Goal: Task Accomplishment & Management: Manage account settings

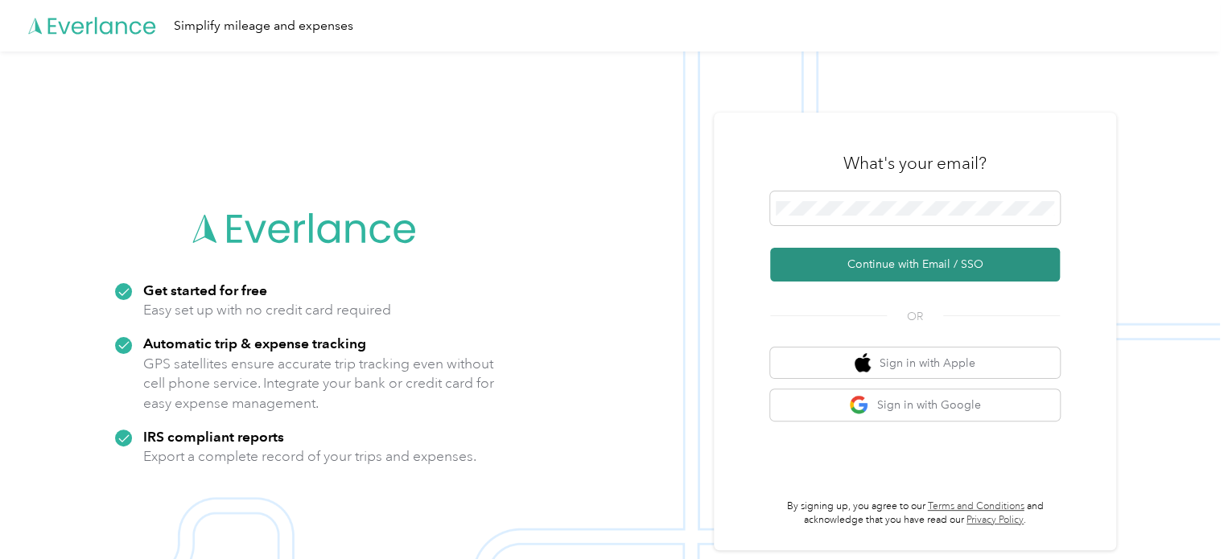
click at [924, 268] on button "Continue with Email / SSO" at bounding box center [915, 265] width 290 height 34
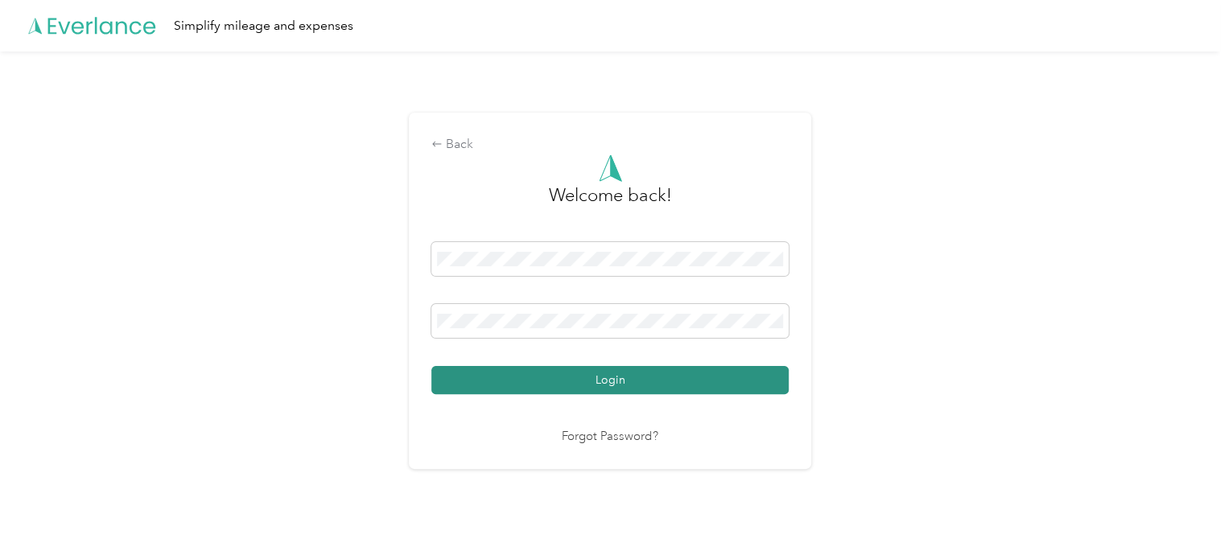
click at [535, 376] on button "Login" at bounding box center [609, 380] width 357 height 28
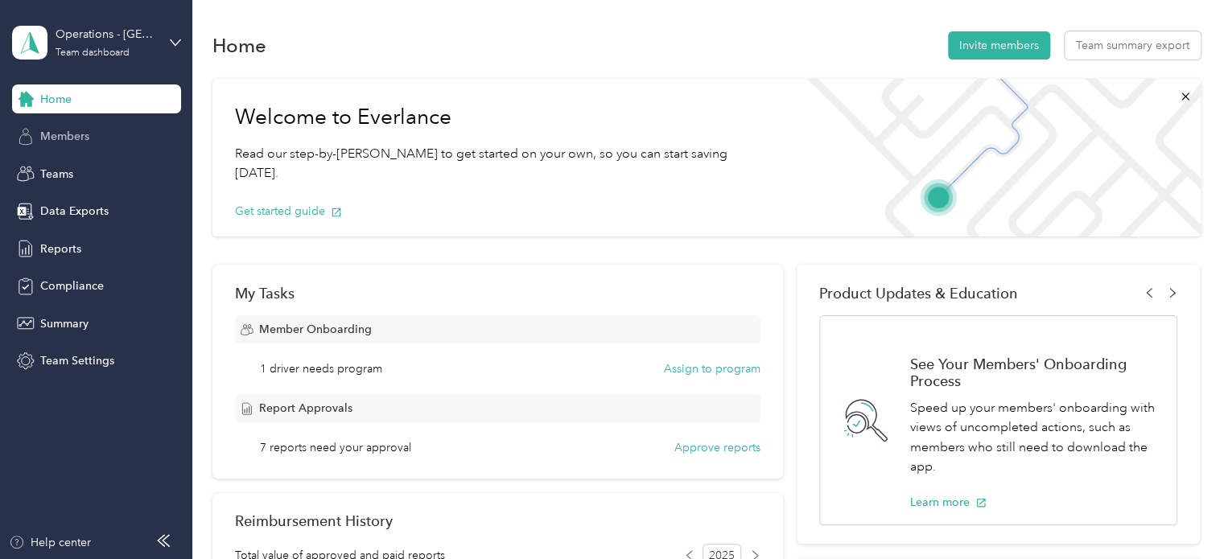
click at [74, 128] on span "Members" at bounding box center [64, 136] width 49 height 17
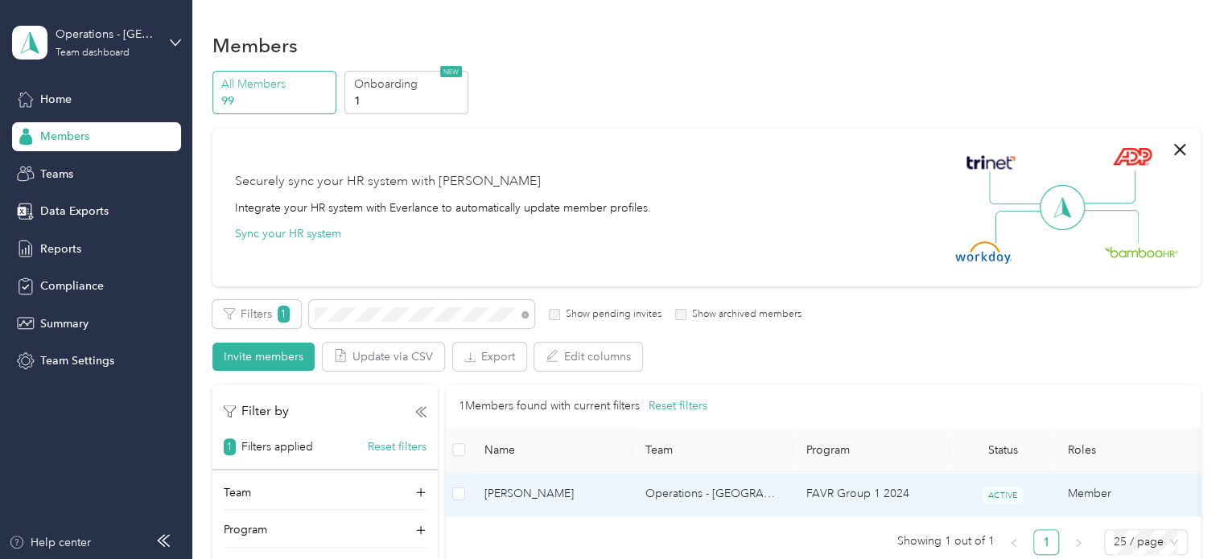
click at [545, 511] on td "[PERSON_NAME]" at bounding box center [552, 495] width 161 height 44
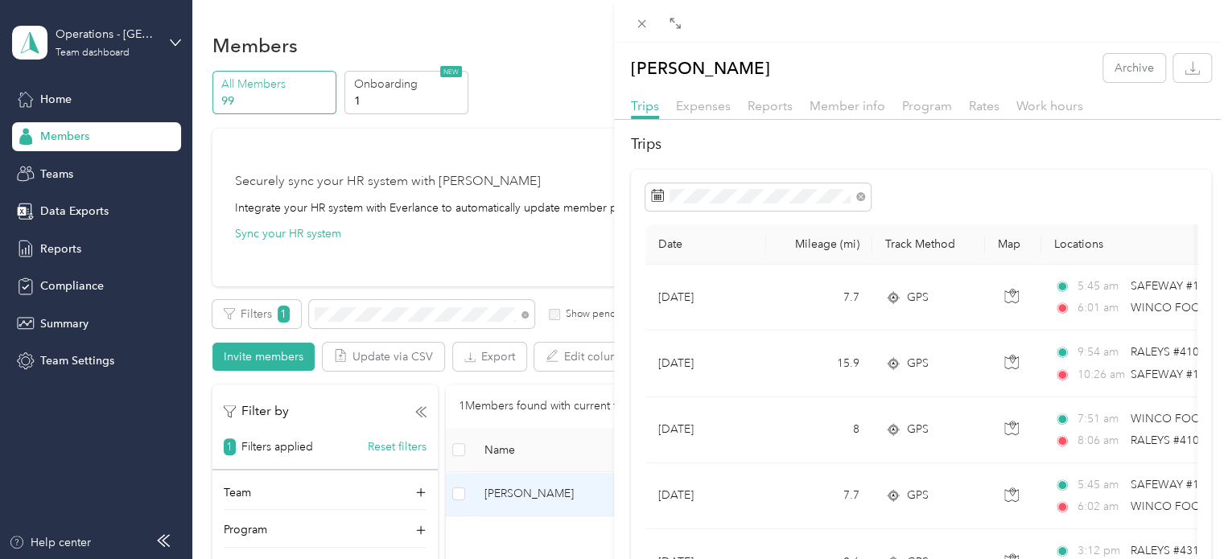
click at [357, 319] on div "[PERSON_NAME] Archive Trips Expenses Reports Member info Program Rates Work hou…" at bounding box center [614, 279] width 1228 height 559
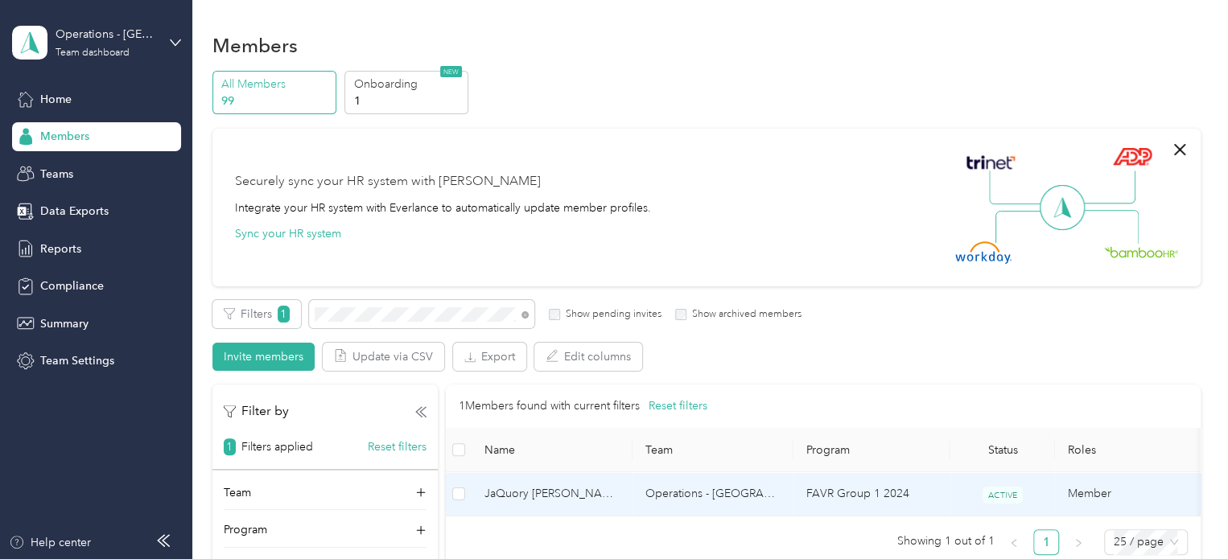
click at [559, 501] on span "JaQuory [PERSON_NAME]" at bounding box center [552, 494] width 135 height 18
